Goal: Information Seeking & Learning: Learn about a topic

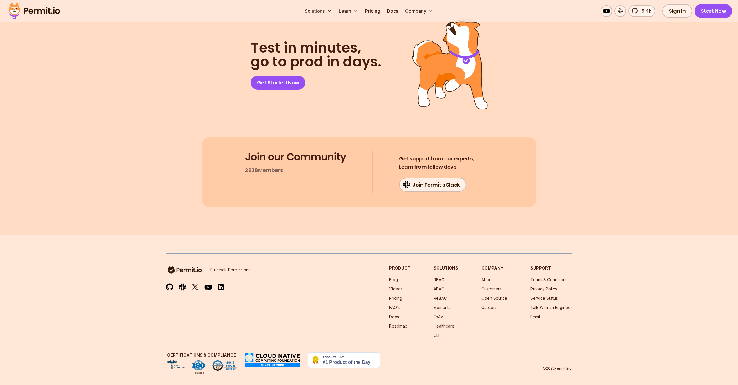
scroll to position [1130, 0]
drag, startPoint x: 392, startPoint y: 300, endPoint x: 396, endPoint y: 299, distance: 4.0
click at [393, 300] on link "Pricing" at bounding box center [395, 298] width 13 height 5
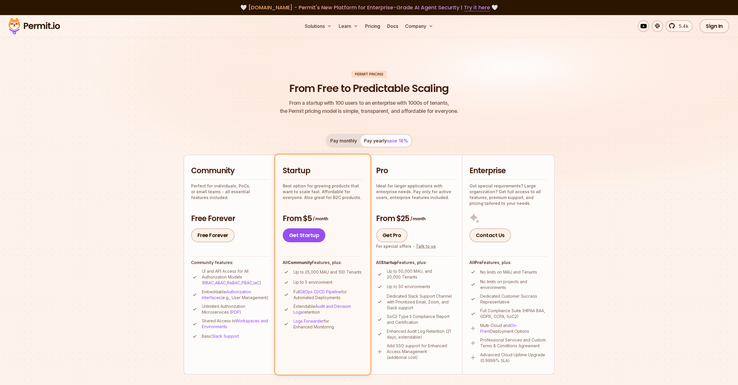
click at [363, 298] on p "Full GitOps CI/CD Pipeline for Automated Deployments" at bounding box center [328, 295] width 69 height 12
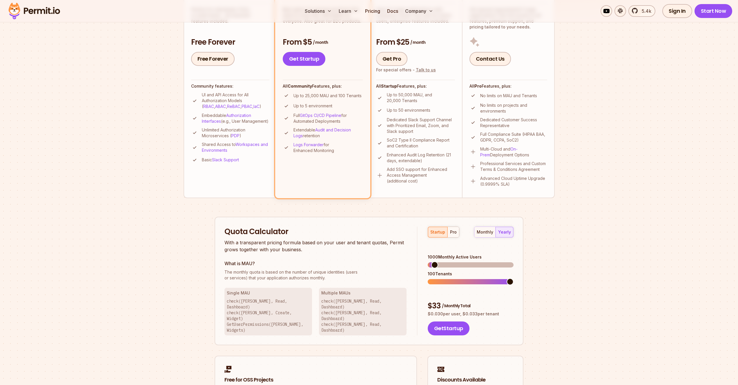
scroll to position [186, 0]
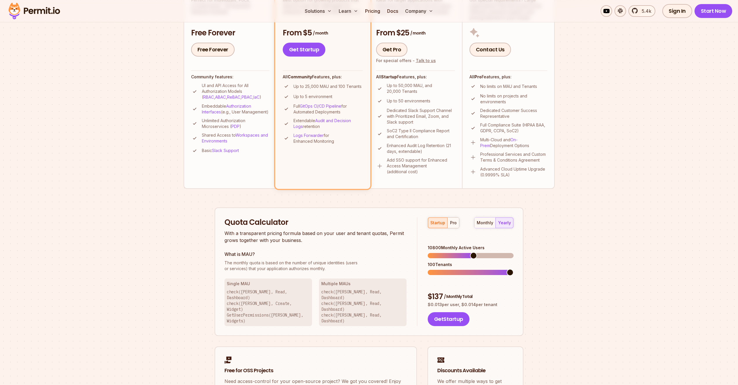
click at [474, 253] on span at bounding box center [471, 255] width 86 height 5
click at [504, 226] on div "monthly yearly" at bounding box center [493, 222] width 39 height 11
click at [503, 226] on div "monthly yearly" at bounding box center [493, 222] width 39 height 11
click at [484, 224] on div "monthly" at bounding box center [485, 223] width 17 height 6
click at [504, 222] on div "yearly" at bounding box center [504, 223] width 13 height 6
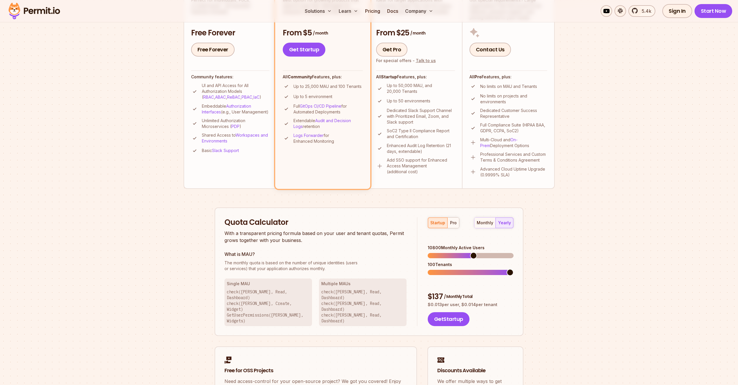
click at [497, 220] on div "monthly yearly" at bounding box center [493, 222] width 39 height 11
click at [490, 222] on div "monthly" at bounding box center [485, 223] width 17 height 6
click at [506, 222] on div "yearly" at bounding box center [504, 223] width 13 height 6
click at [461, 226] on div "startup pro monthly yearly" at bounding box center [471, 222] width 86 height 11
click at [458, 225] on button "pro" at bounding box center [454, 223] width 12 height 10
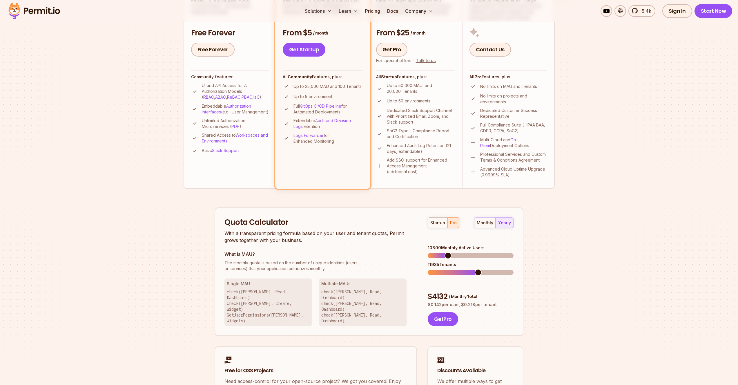
click at [479, 270] on span at bounding box center [471, 272] width 86 height 5
click at [492, 253] on span at bounding box center [471, 255] width 86 height 5
click at [501, 269] on span at bounding box center [498, 272] width 7 height 7
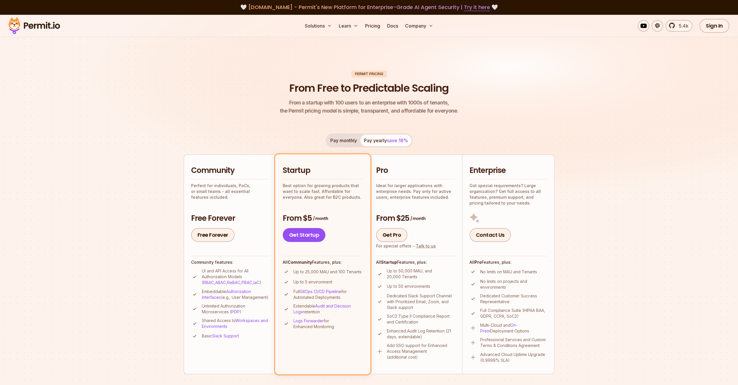
scroll to position [0, 0]
click at [376, 144] on div "Pay monthly Pay yearly save 18%" at bounding box center [369, 141] width 87 height 14
click at [375, 140] on div "Pay monthly Pay yearly save 18%" at bounding box center [369, 141] width 87 height 14
click at [353, 140] on button "Pay monthly" at bounding box center [344, 141] width 34 height 12
click at [395, 142] on span "save 18%" at bounding box center [397, 141] width 21 height 6
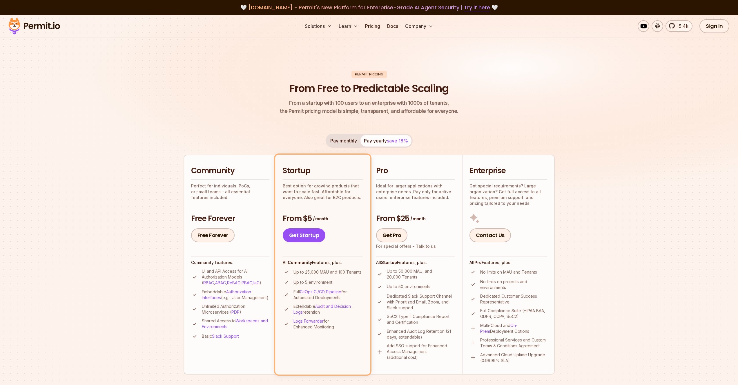
click at [352, 141] on button "Pay monthly" at bounding box center [344, 141] width 34 height 12
click at [405, 186] on p "Ideal for larger applications with enterprise needs. Pay only for active users,…" at bounding box center [415, 191] width 79 height 17
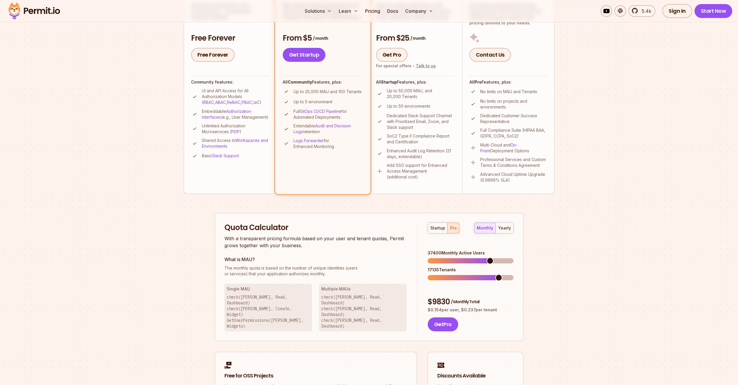
scroll to position [181, 0]
click at [434, 229] on div "startup" at bounding box center [437, 227] width 15 height 6
click at [514, 258] on span at bounding box center [471, 260] width 86 height 5
click at [445, 274] on span at bounding box center [448, 277] width 7 height 7
click at [437, 274] on span at bounding box center [433, 276] width 10 height 5
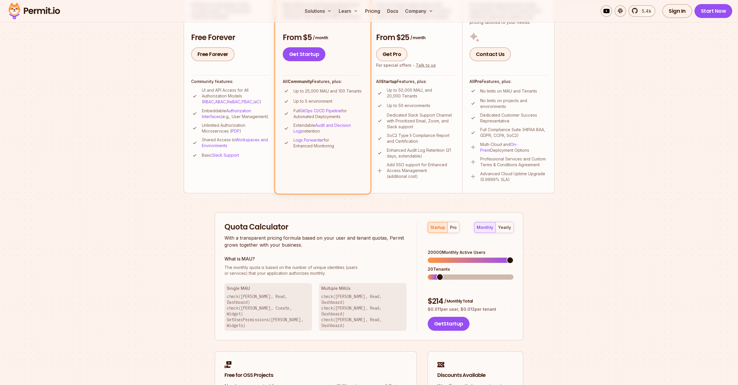
scroll to position [232, 0]
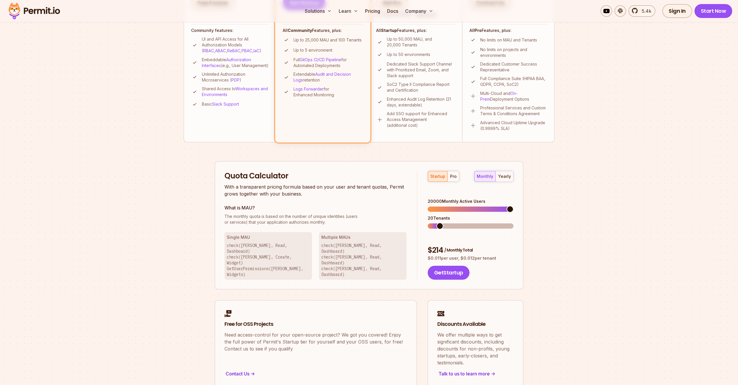
click at [545, 267] on div "Permit Pricing From Free to Predictable Scaling From a startup with 100 users t…" at bounding box center [369, 113] width 371 height 549
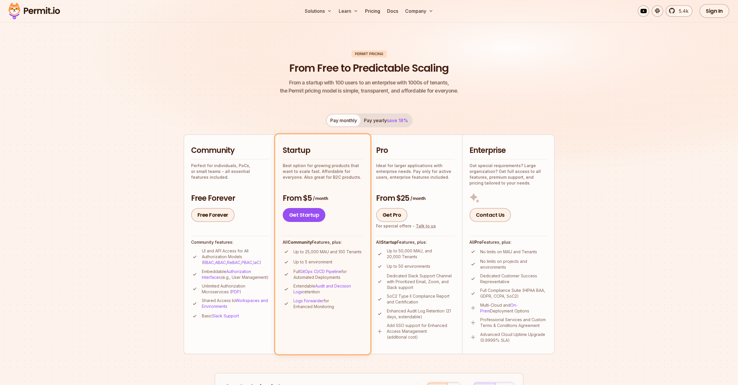
scroll to position [0, 0]
